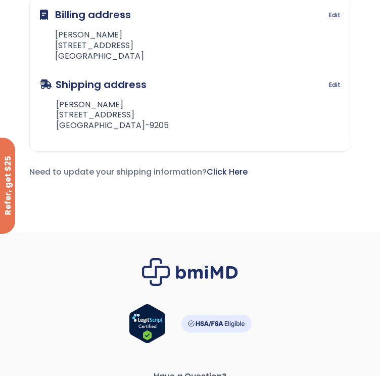
scroll to position [537, 0]
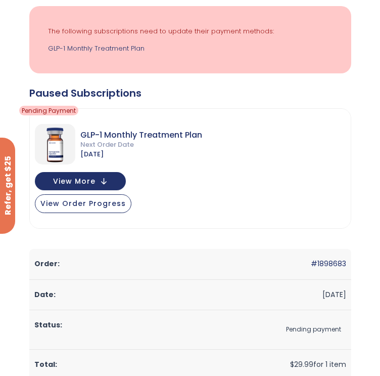
scroll to position [123, 0]
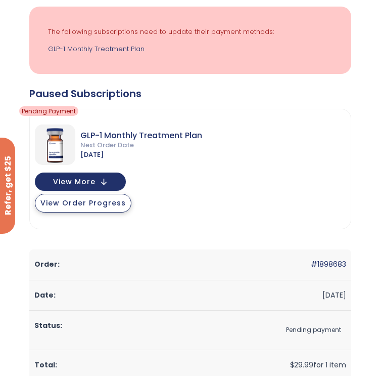
click at [126, 208] on span "View Order Progress" at bounding box center [83, 203] width 86 height 10
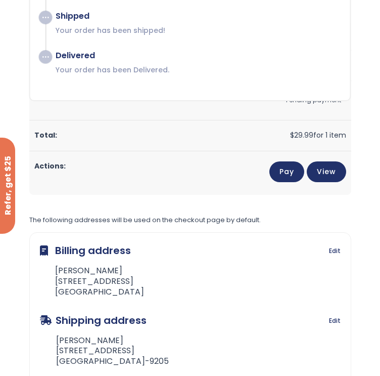
scroll to position [361, 0]
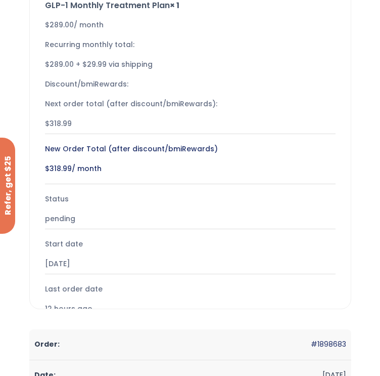
scroll to position [367, 0]
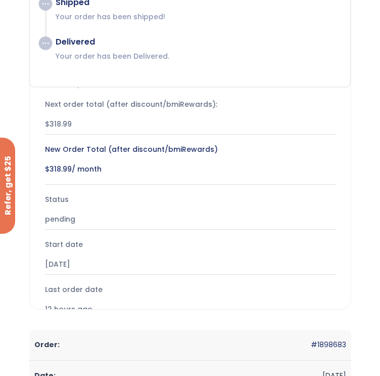
click at [342, 37] on div "Subscription/Billing bmiRewards Addresses Account details Submit a Review Log o…" at bounding box center [190, 222] width 322 height 1058
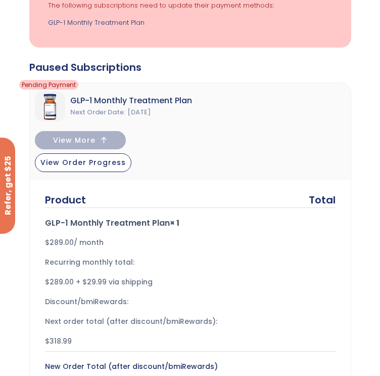
scroll to position [0, 0]
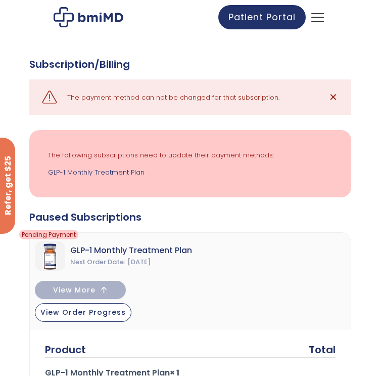
click at [0, 0] on link "Account details" at bounding box center [0, 0] width 0 height 0
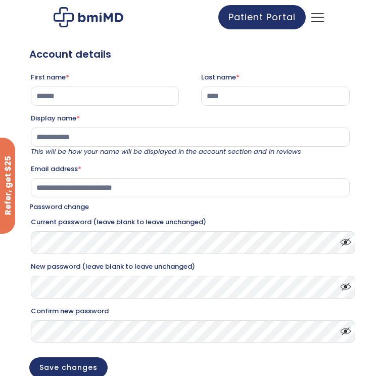
click at [0, 0] on span "My Account" at bounding box center [0, 0] width 0 height 0
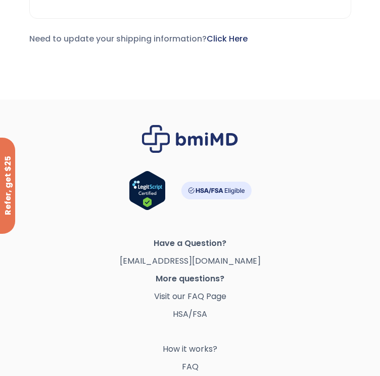
scroll to position [671, 0]
